Goal: Find specific page/section: Find specific page/section

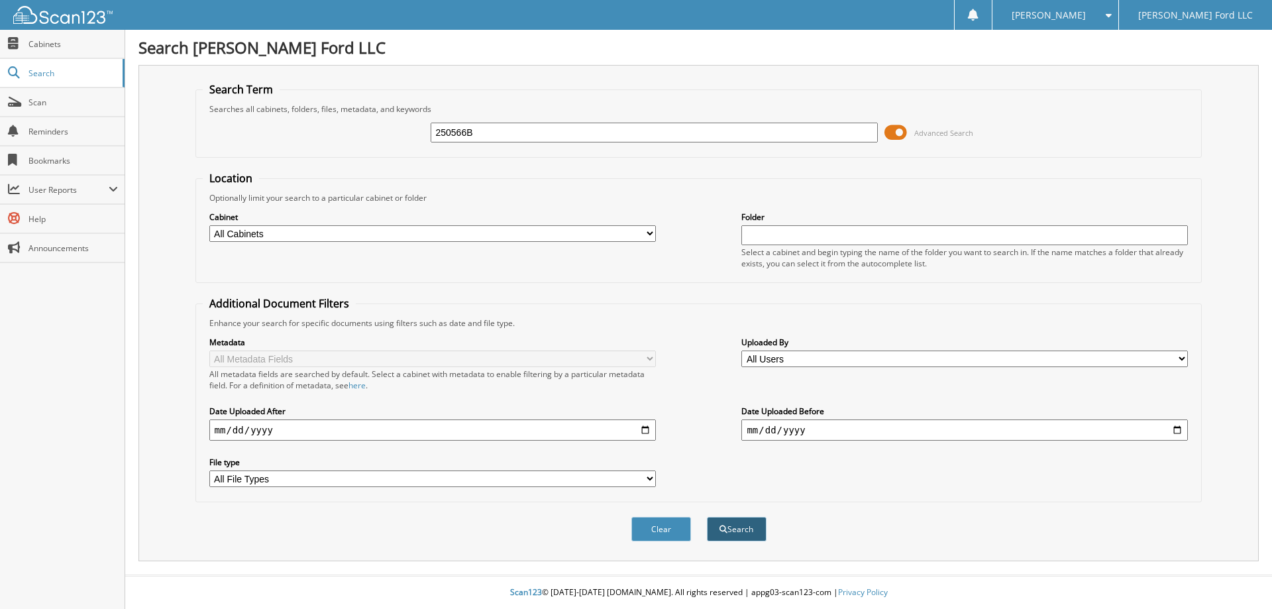
type input "250566B"
click at [743, 535] on button "Search" at bounding box center [737, 529] width 60 height 25
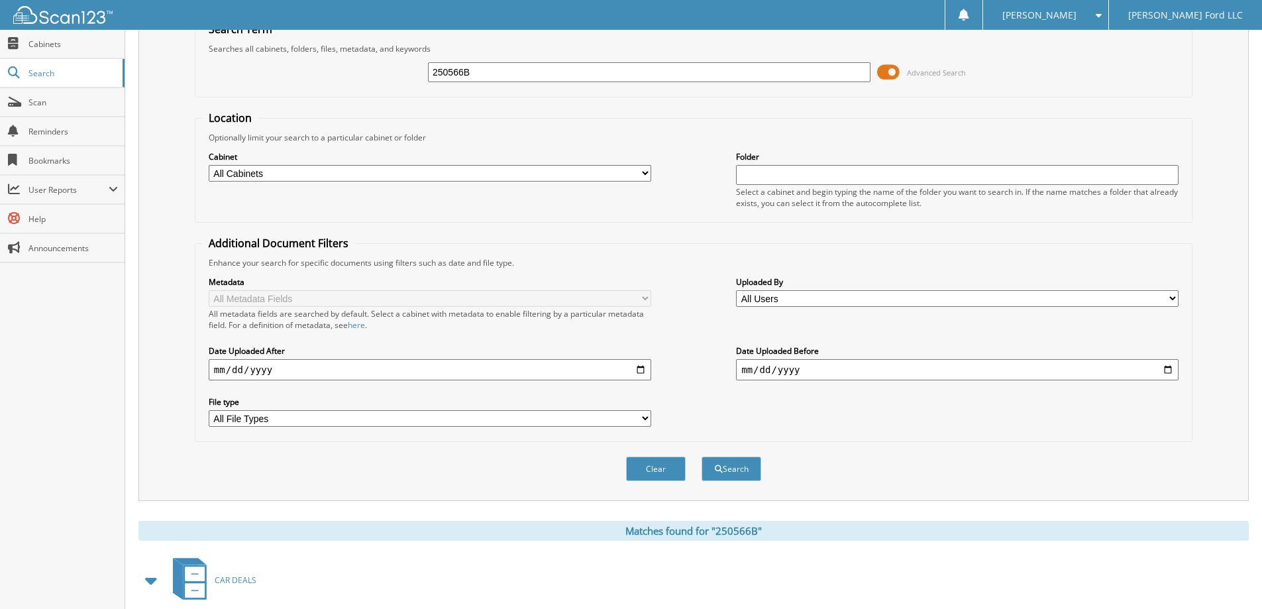
scroll to position [132, 0]
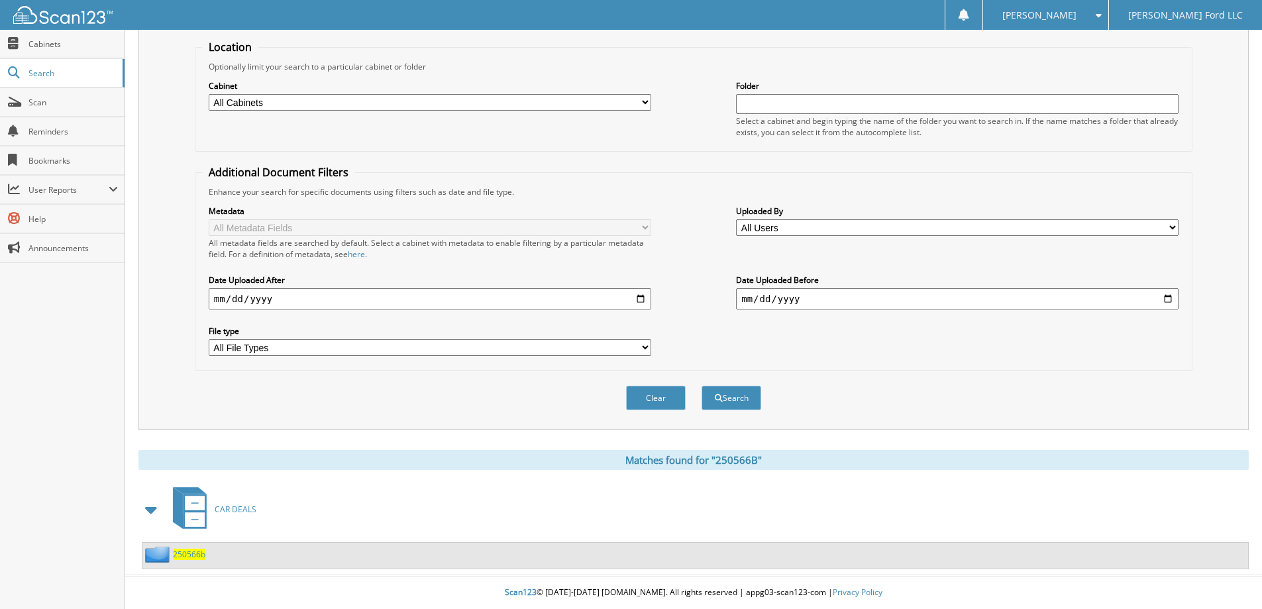
click at [178, 553] on span "250566b" at bounding box center [189, 554] width 32 height 11
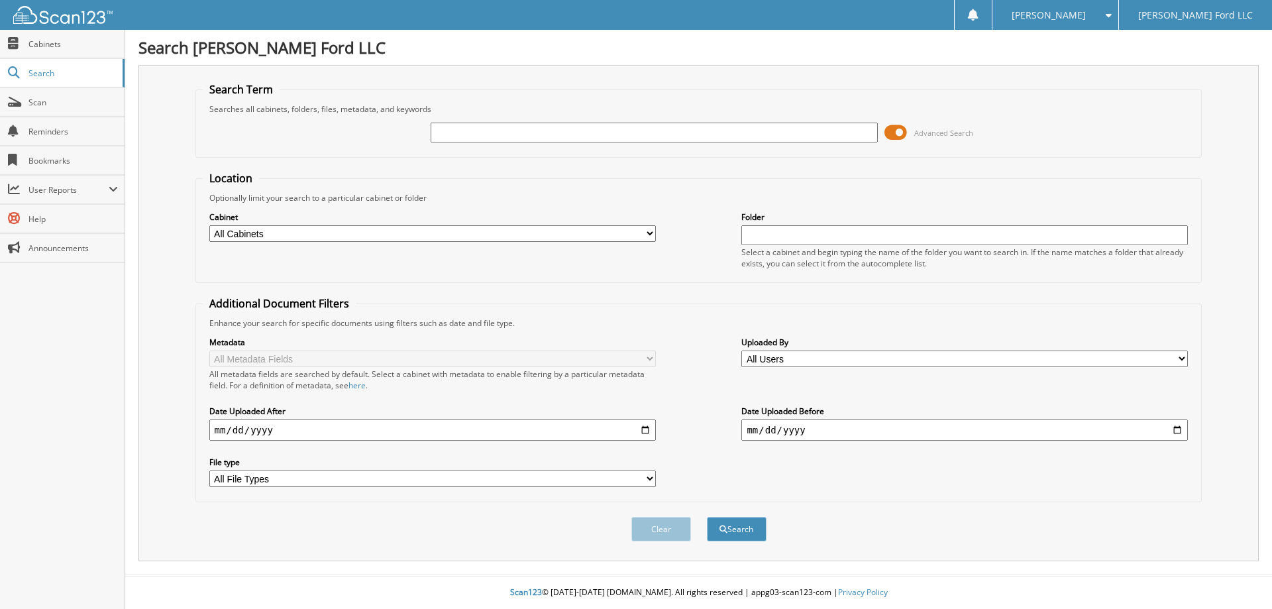
click at [647, 231] on select "All Cabinets ACCOUNTS PAYABLE ACCOUNTS RECEIVABLE AUDIT DEALS AUTOMATE SERVICE …" at bounding box center [432, 233] width 447 height 17
select select "13451"
click at [209, 225] on select "All Cabinets ACCOUNTS PAYABLE ACCOUNTS RECEIVABLE AUDIT DEALS AUTOMATE SERVICE …" at bounding box center [432, 233] width 447 height 17
click at [469, 136] on input "text" at bounding box center [654, 133] width 447 height 20
type input "50566B"
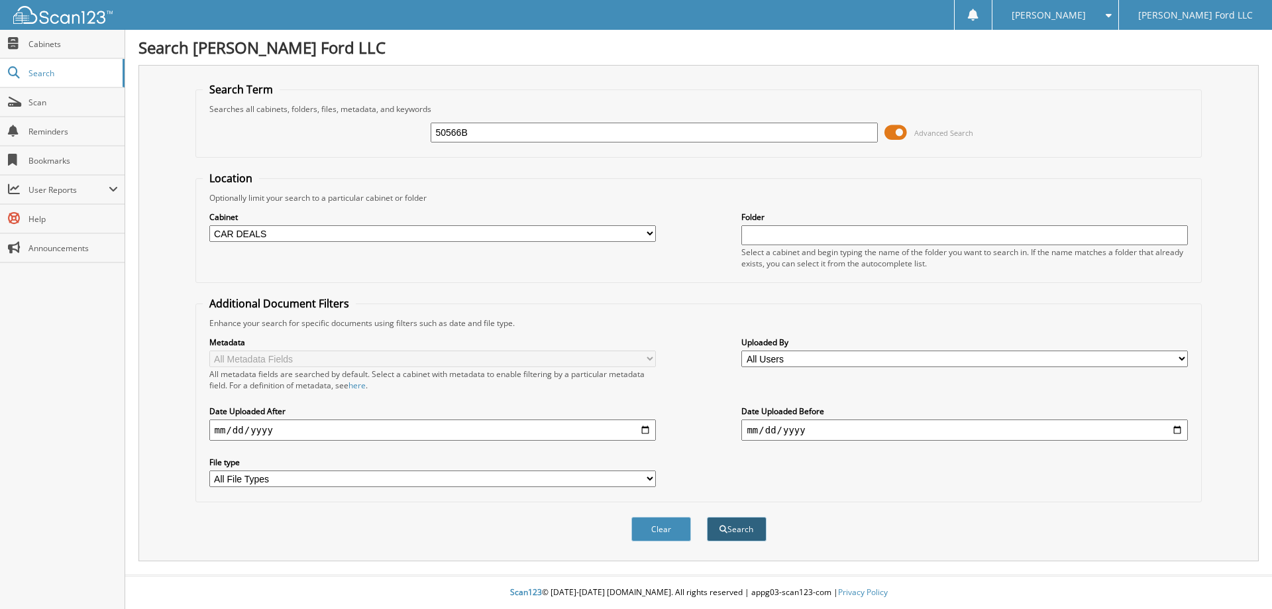
click at [739, 535] on button "Search" at bounding box center [737, 529] width 60 height 25
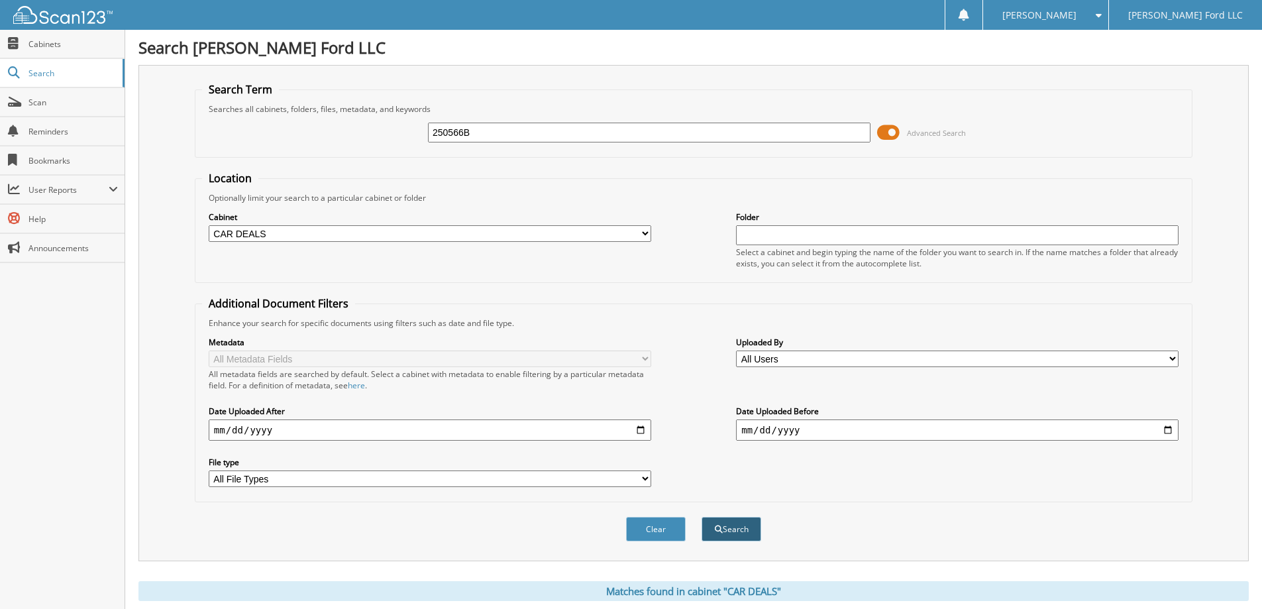
type input "250566B"
click at [725, 531] on button "Search" at bounding box center [732, 529] width 60 height 25
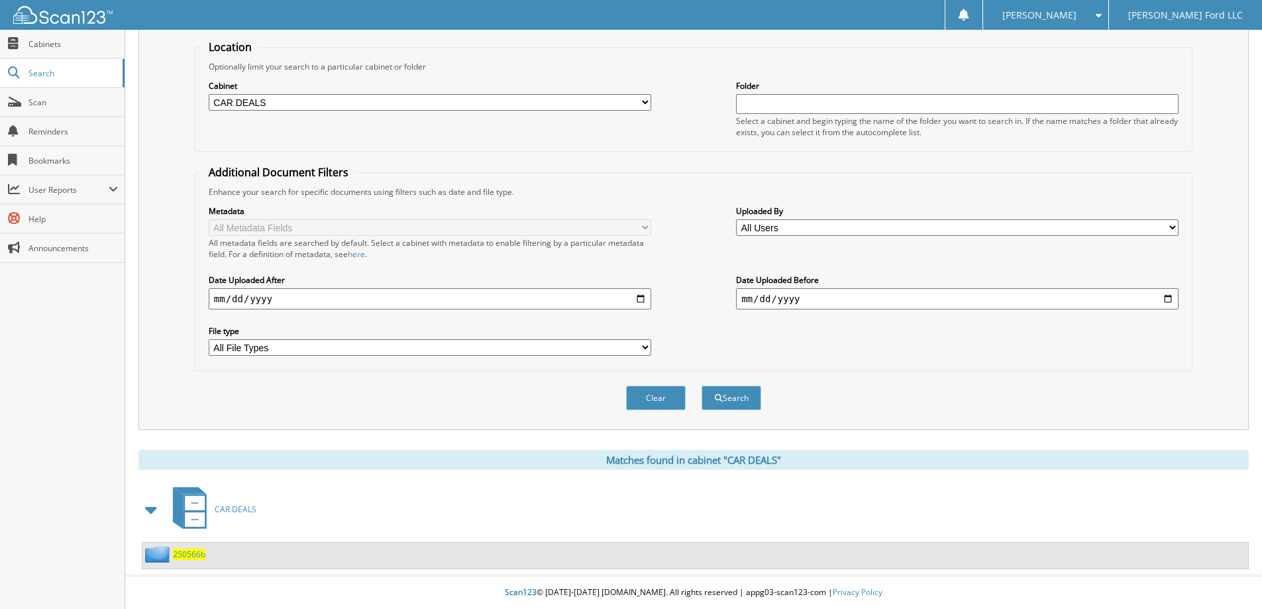
scroll to position [132, 0]
click at [646, 97] on select "All Cabinets ACCOUNTS PAYABLE ACCOUNTS RECEIVABLE AUDIT DEALS AUTOMATE SERVICE …" at bounding box center [430, 102] width 443 height 17
select select "14242"
click at [209, 94] on select "All Cabinets ACCOUNTS PAYABLE ACCOUNTS RECEIVABLE AUDIT DEALS AUTOMATE SERVICE …" at bounding box center [430, 102] width 443 height 17
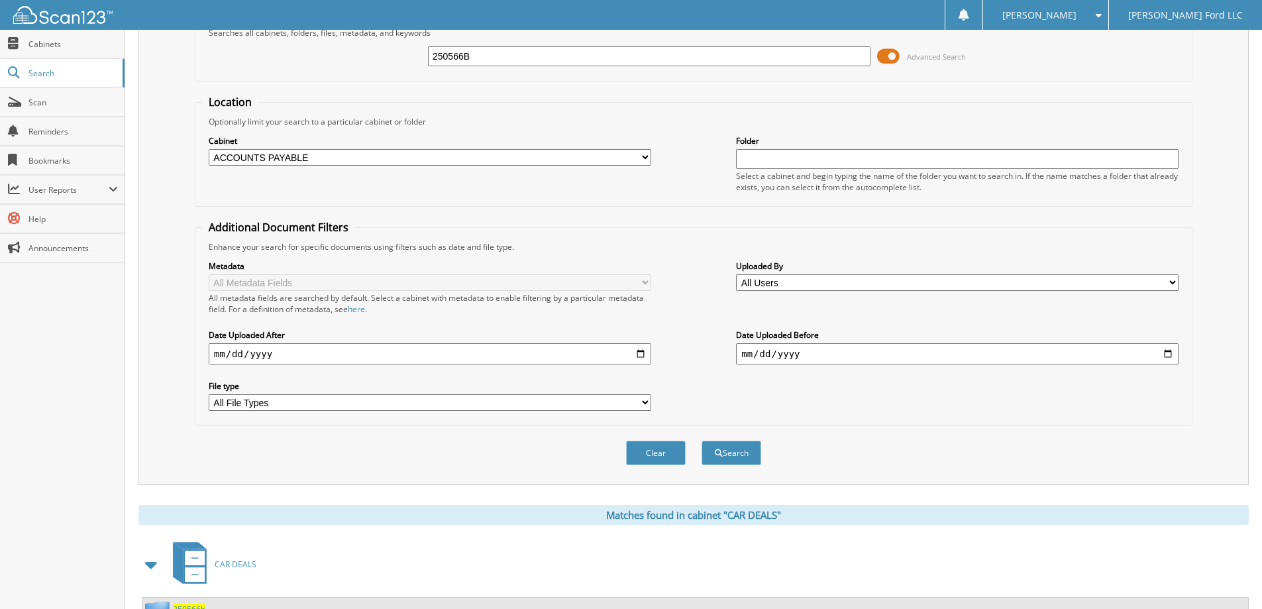
scroll to position [0, 0]
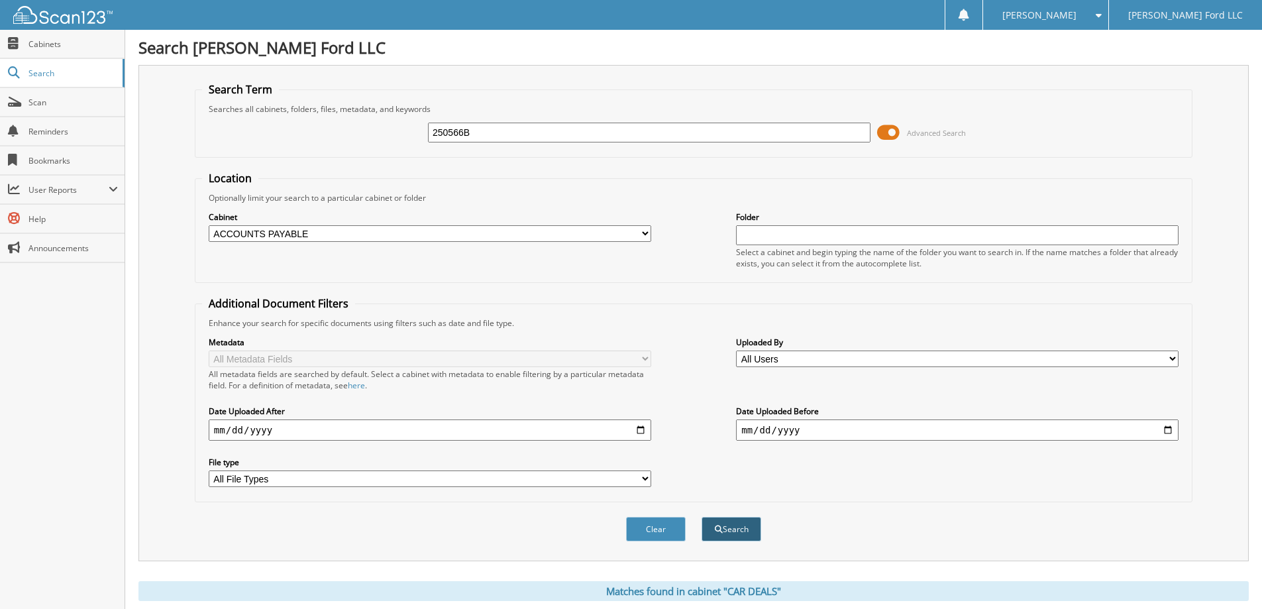
click at [731, 533] on button "Search" at bounding box center [732, 529] width 60 height 25
click at [645, 231] on select "All Cabinets ACCOUNTS PAYABLE ACCOUNTS RECEIVABLE AUDIT DEALS AUTOMATE SERVICE …" at bounding box center [430, 233] width 443 height 17
select select
click at [209, 225] on select "All Cabinets ACCOUNTS PAYABLE ACCOUNTS RECEIVABLE AUDIT DEALS AUTOMATE SERVICE …" at bounding box center [430, 233] width 443 height 17
click at [498, 127] on input "250566B" at bounding box center [649, 133] width 443 height 20
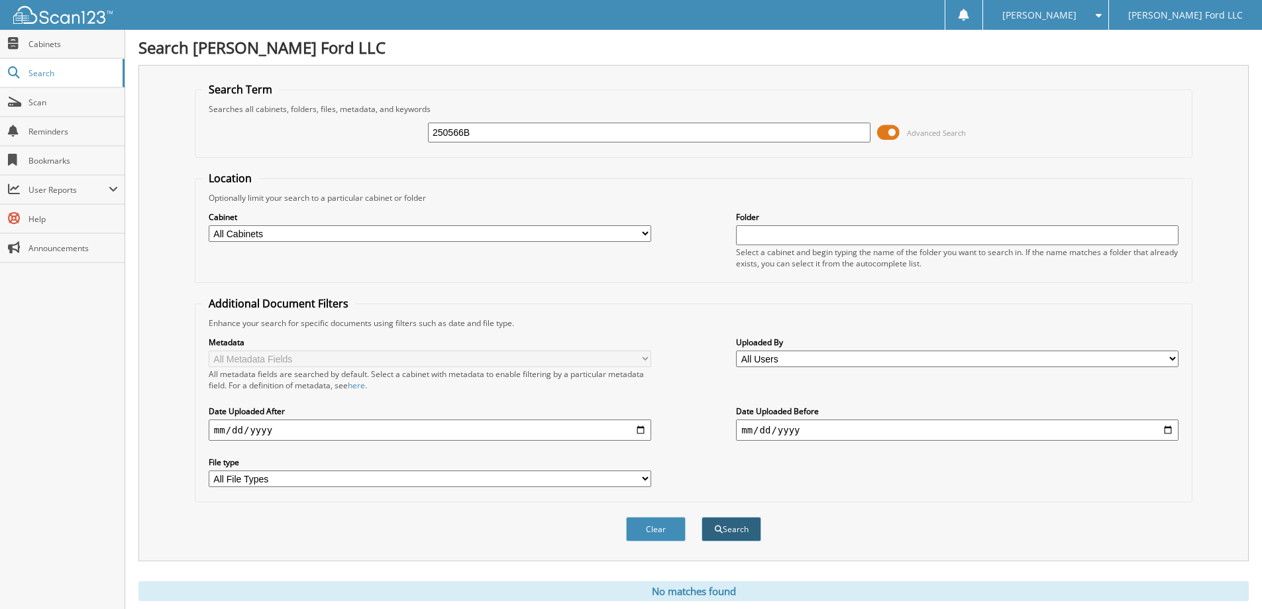
click at [729, 527] on button "Search" at bounding box center [732, 529] width 60 height 25
click at [44, 99] on span "Scan" at bounding box center [72, 102] width 89 height 11
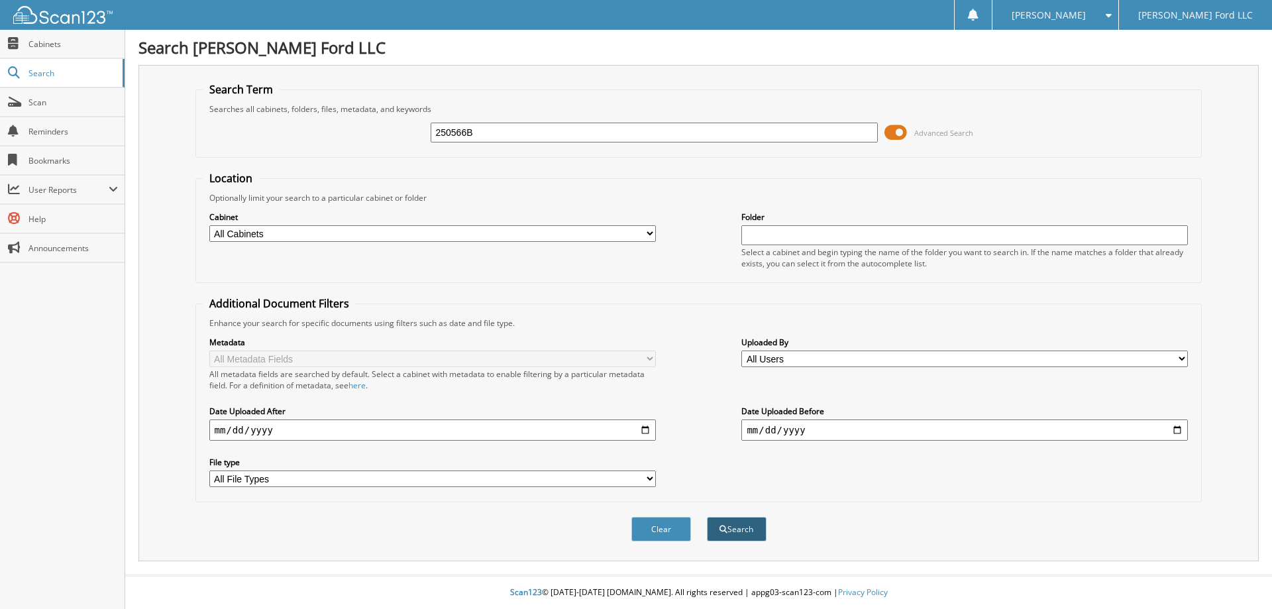
type input "250566B"
click at [733, 531] on button "Search" at bounding box center [737, 529] width 60 height 25
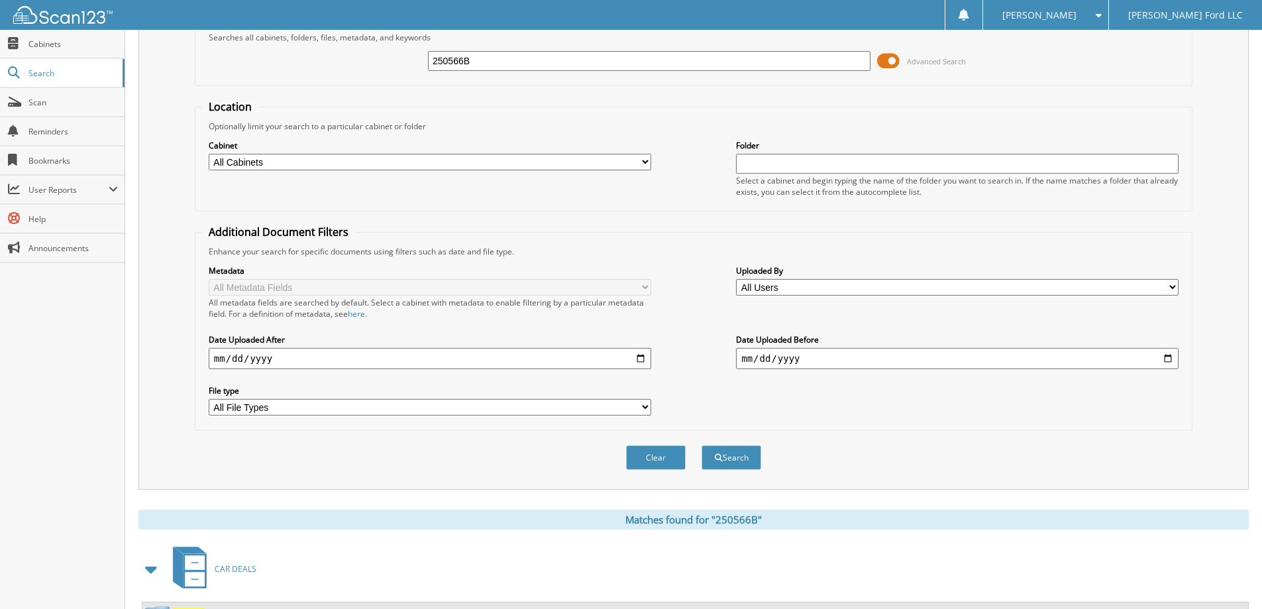
scroll to position [132, 0]
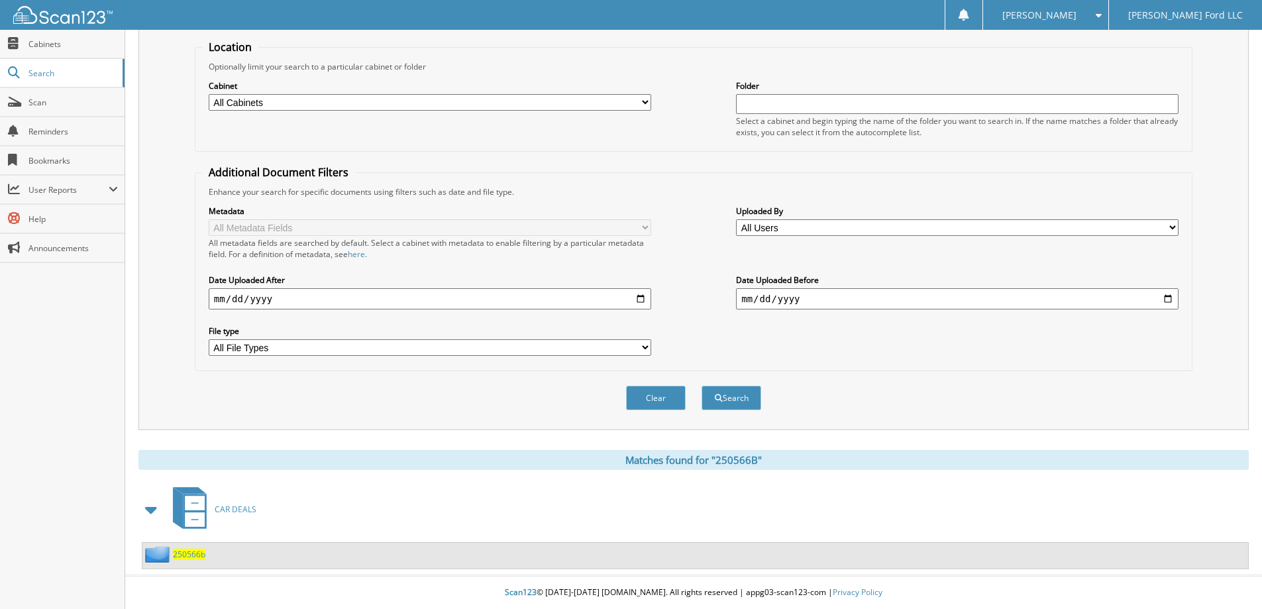
click at [148, 510] on span at bounding box center [151, 510] width 19 height 24
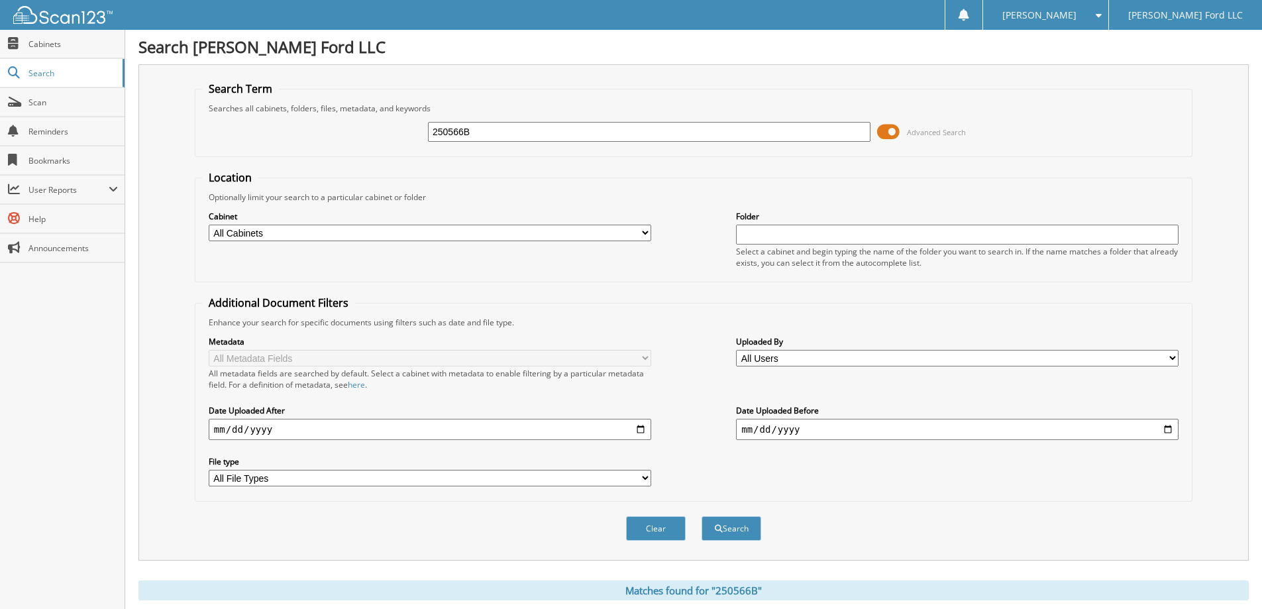
scroll to position [0, 0]
click at [42, 97] on span "Scan" at bounding box center [72, 102] width 89 height 11
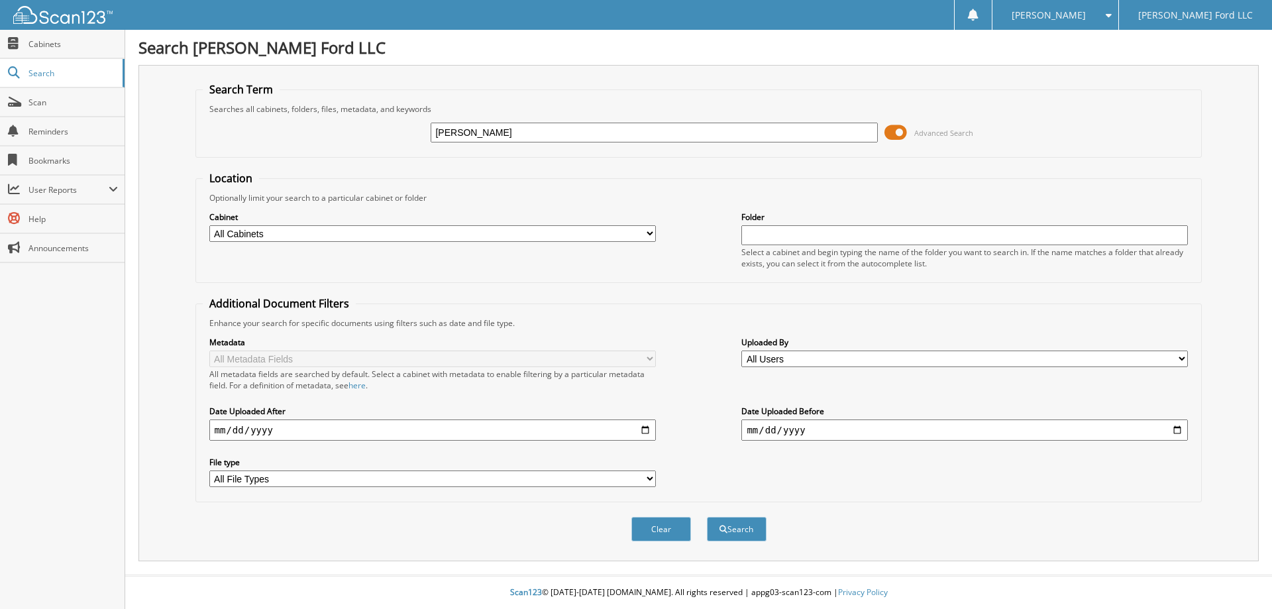
type input "UTECH"
click at [651, 231] on select "All Cabinets ACCOUNTS PAYABLE ACCOUNTS RECEIVABLE AUDIT DEALS AUTOMATE SERVICE …" at bounding box center [432, 233] width 447 height 17
select select "13451"
click at [209, 225] on select "All Cabinets ACCOUNTS PAYABLE ACCOUNTS RECEIVABLE AUDIT DEALS AUTOMATE SERVICE …" at bounding box center [432, 233] width 447 height 17
click at [730, 527] on button "Search" at bounding box center [737, 529] width 60 height 25
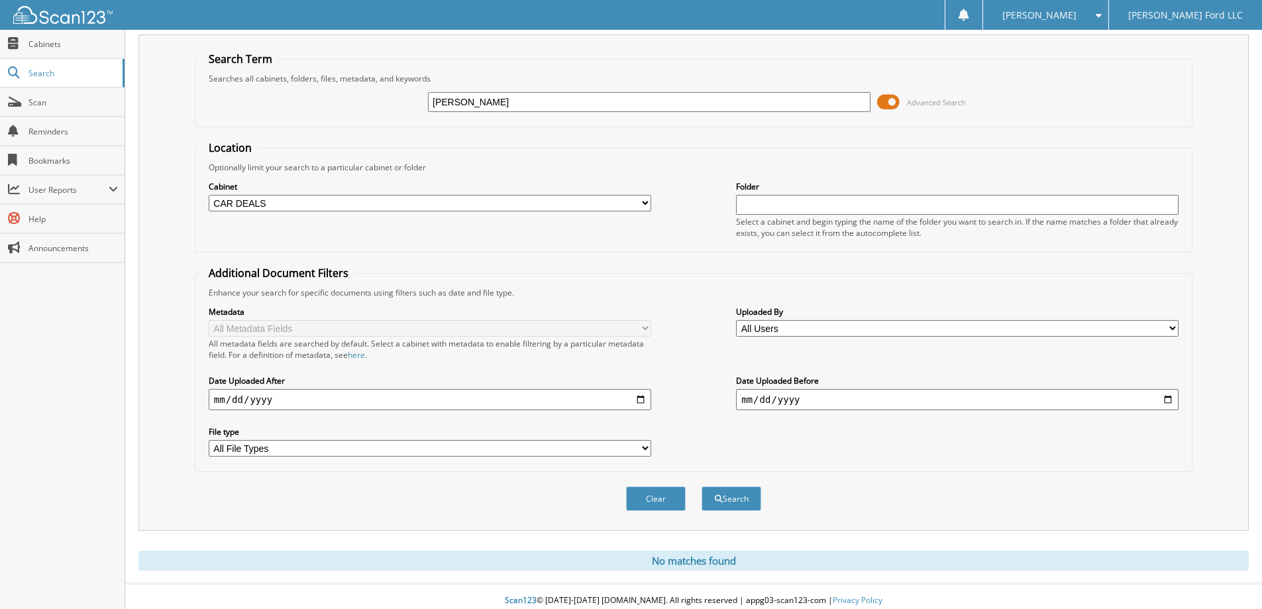
scroll to position [39, 0]
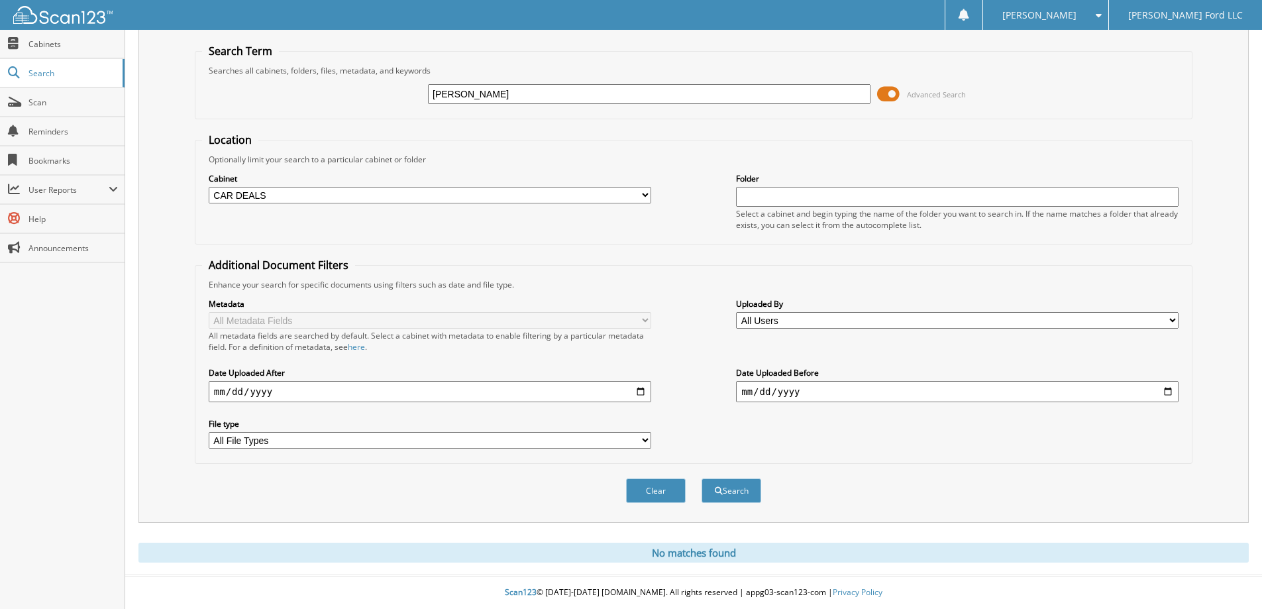
click at [477, 88] on input "[PERSON_NAME]" at bounding box center [649, 94] width 443 height 20
type input "U"
type input "P"
type input "UTEC"
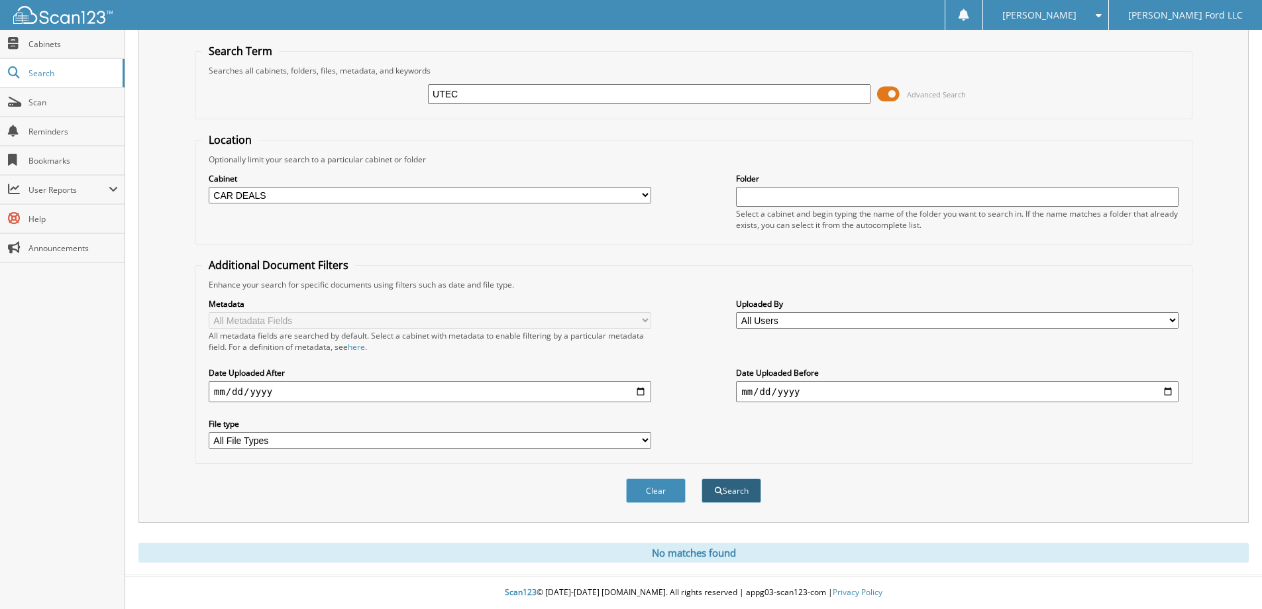
click at [731, 487] on button "Search" at bounding box center [732, 490] width 60 height 25
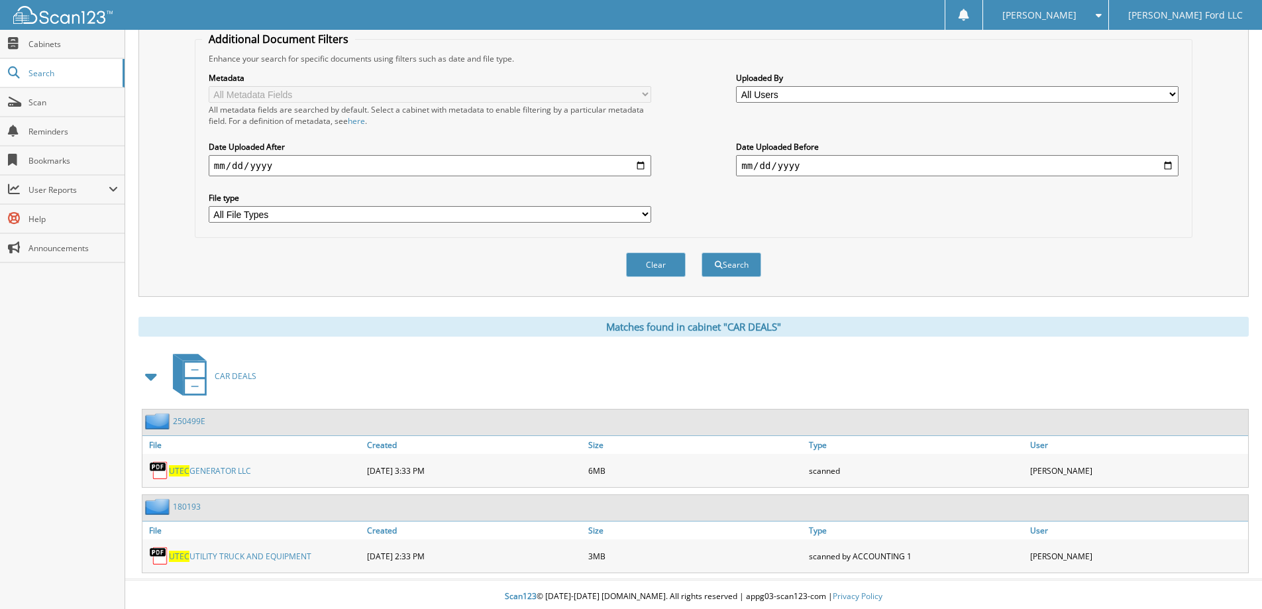
scroll to position [269, 0]
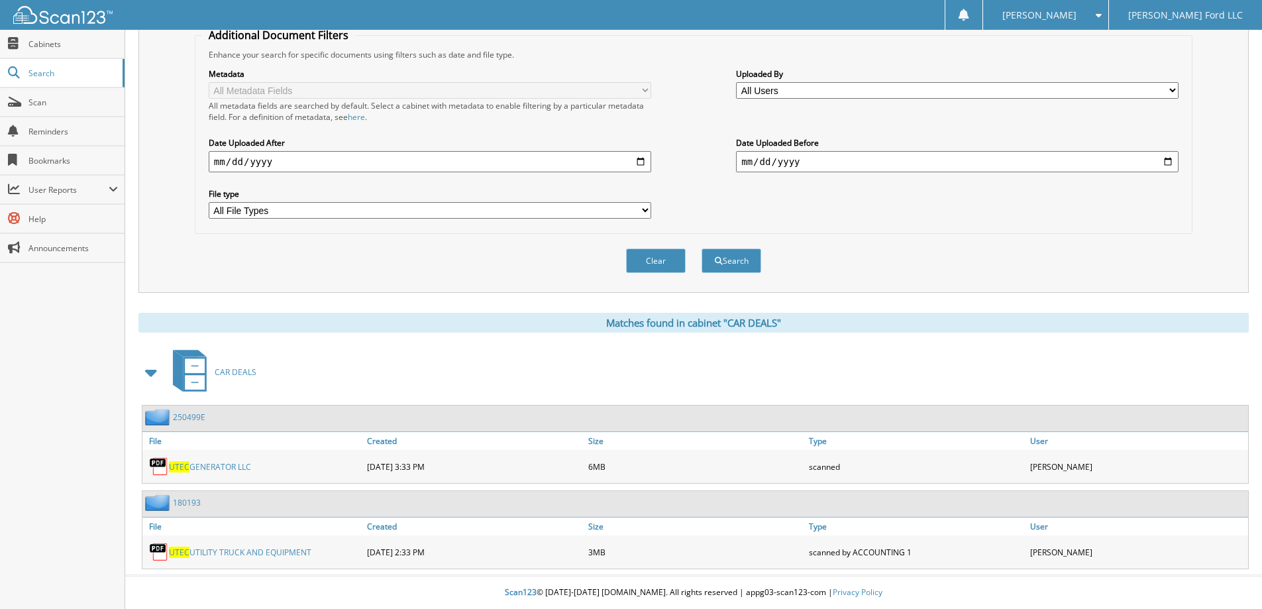
click at [243, 552] on link "UTEC UTILITY TRUCK AND EQUIPMENT" at bounding box center [240, 552] width 142 height 11
